Goal: Task Accomplishment & Management: Use online tool/utility

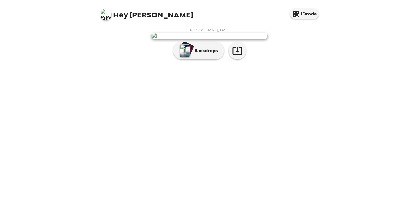
click at [234, 39] on img at bounding box center [209, 36] width 116 height 6
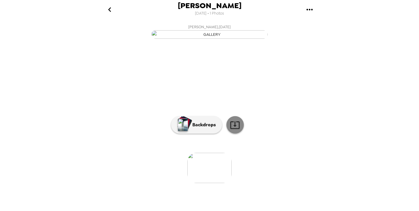
click at [241, 133] on link at bounding box center [234, 124] width 17 height 17
click at [228, 133] on link at bounding box center [234, 124] width 17 height 17
